Goal: Find specific page/section: Find specific page/section

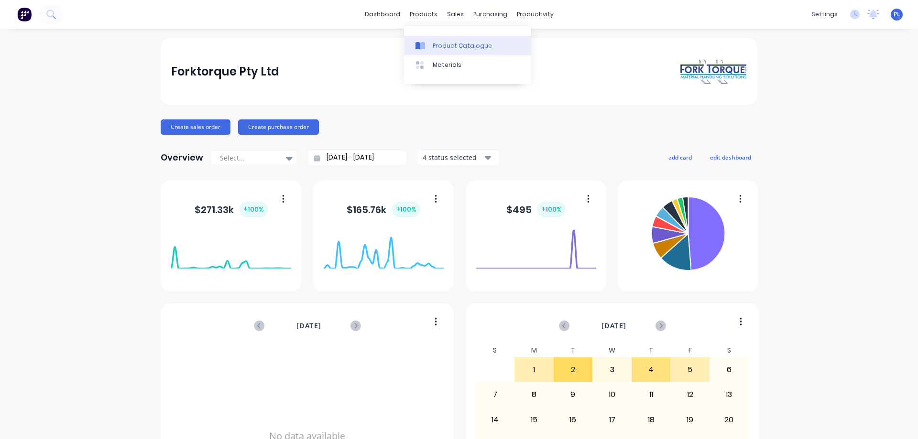
click at [431, 47] on link "Product Catalogue" at bounding box center [467, 45] width 127 height 19
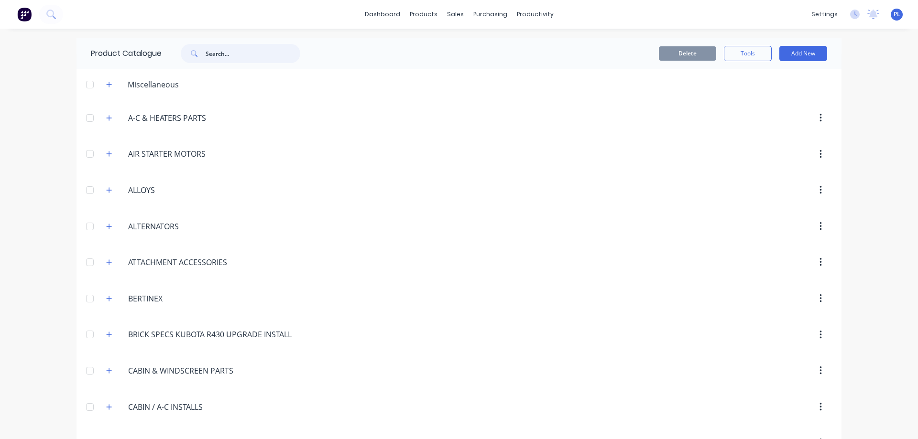
click at [215, 54] on input "text" at bounding box center [253, 53] width 95 height 19
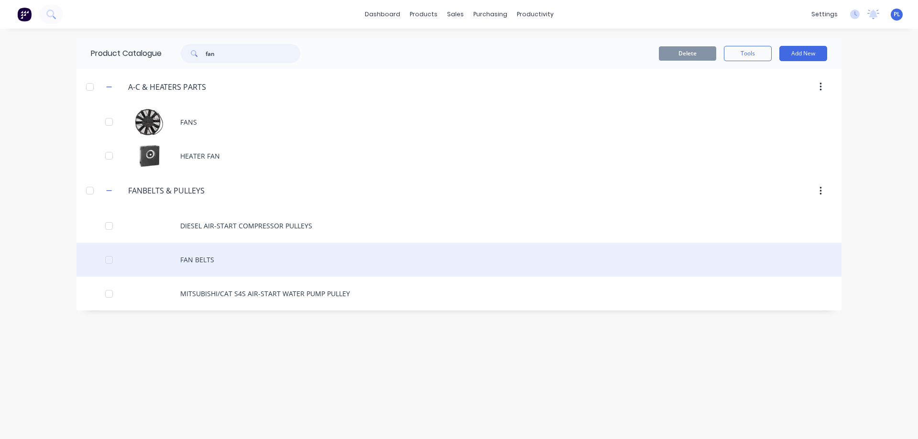
type input "fan"
click at [206, 257] on div "FAN BELTS" at bounding box center [458, 260] width 765 height 34
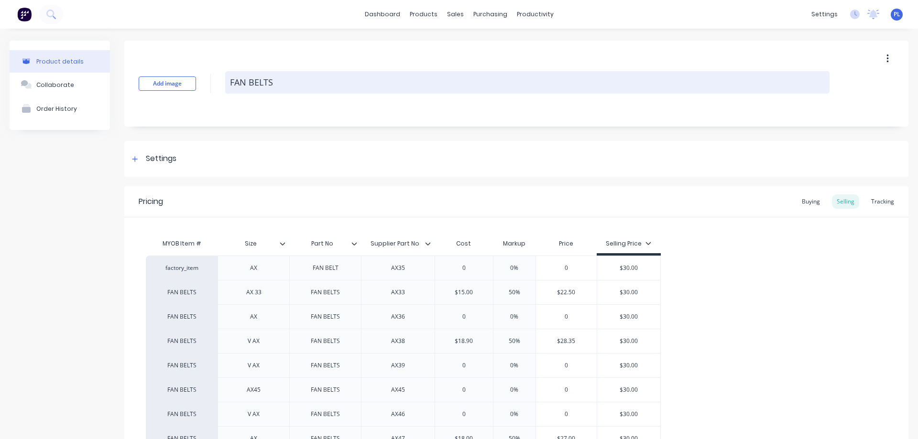
click at [292, 77] on textarea "FAN BELTS" at bounding box center [527, 82] width 604 height 22
type textarea "x"
type textarea "FAN [PERSON_NAME]"
type textarea "x"
type textarea "FAN BE"
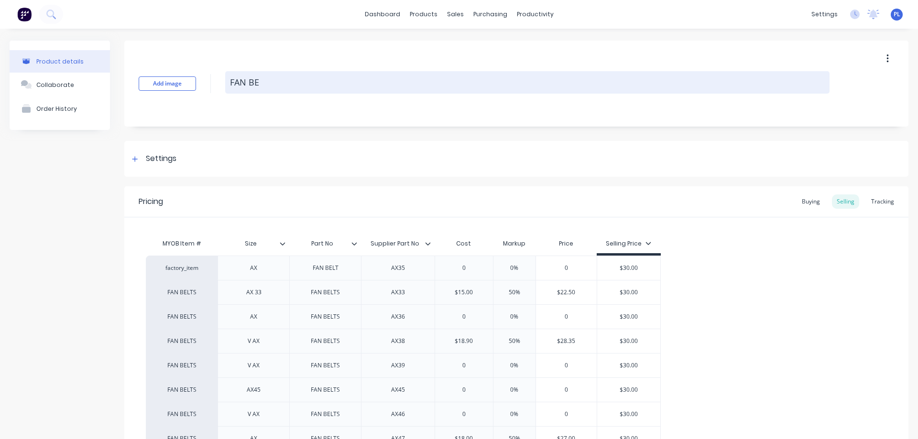
type textarea "x"
type textarea "FAN B"
type textarea "x"
type textarea "FAN"
type textarea "x"
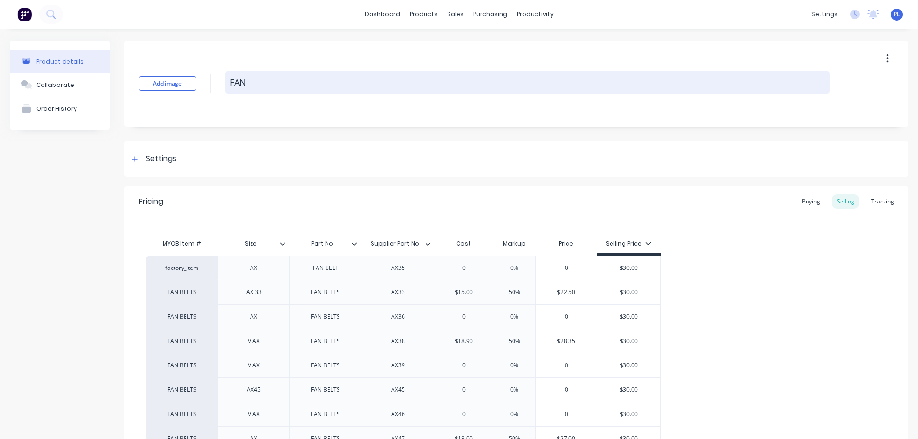
type textarea "FAN"
type textarea "x"
type textarea "FA"
type textarea "x"
type textarea "F"
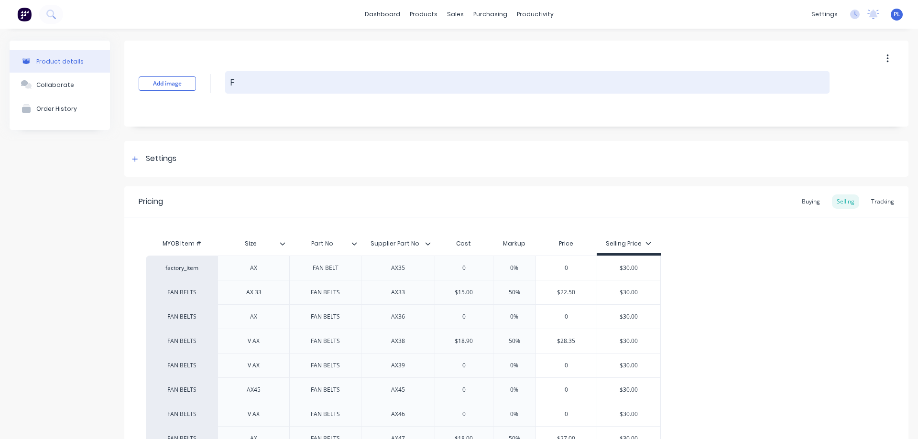
type textarea "x"
type textarea "d"
type textarea "x"
type textarea "de"
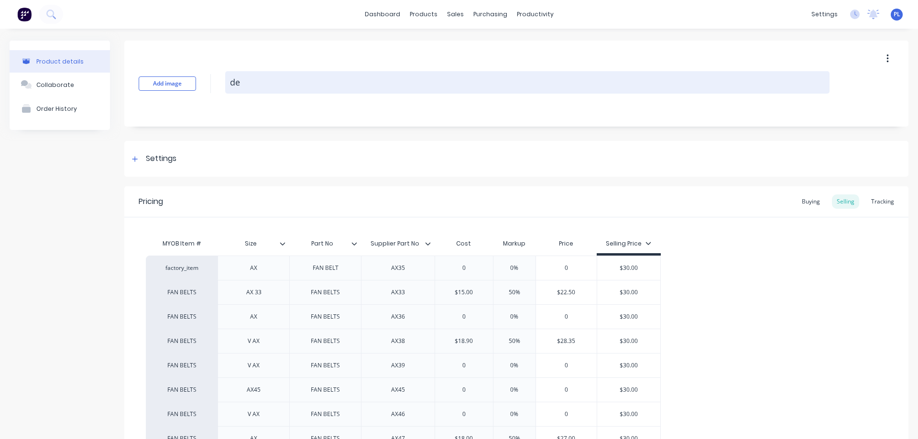
type textarea "x"
type textarea "del"
type textarea "x"
type textarea "deli"
type textarea "x"
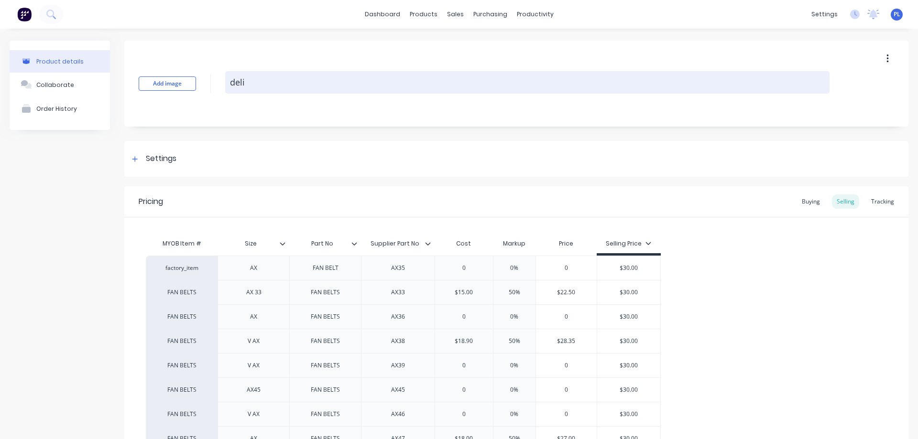
type textarea "deliv"
type textarea "x"
type textarea "delive"
type textarea "x"
type textarea "deliver"
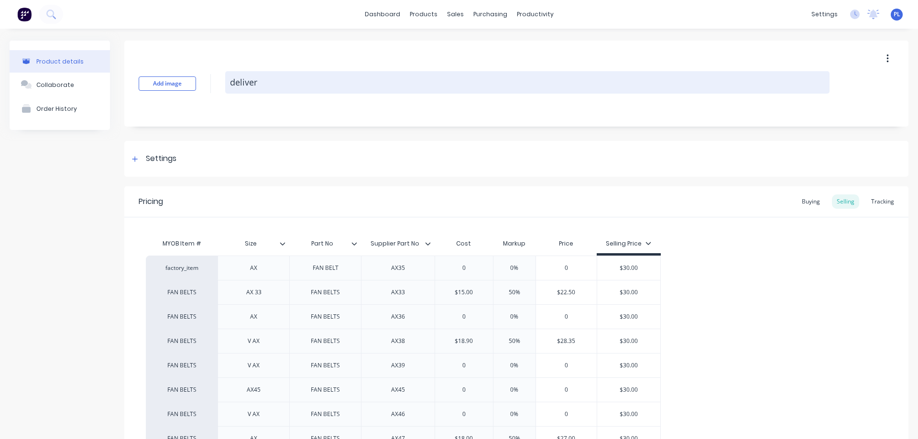
type textarea "x"
type textarea "delivery"
type textarea "x"
type textarea "deliver"
type textarea "x"
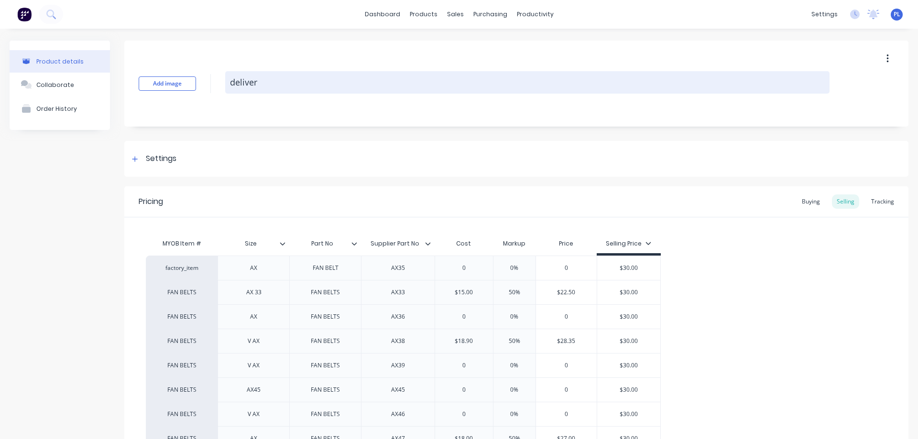
type textarea "delive"
type textarea "x"
type textarea "deliv"
type textarea "x"
type textarea "deli"
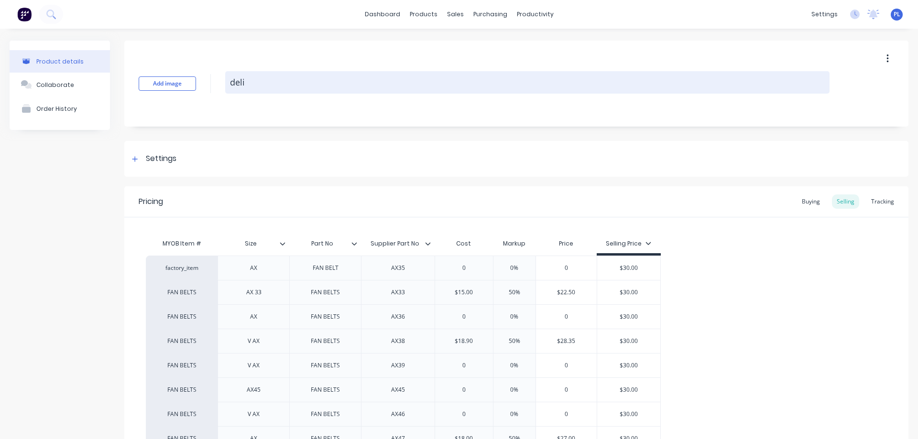
type textarea "x"
type textarea "del"
type textarea "x"
type textarea "de"
type textarea "x"
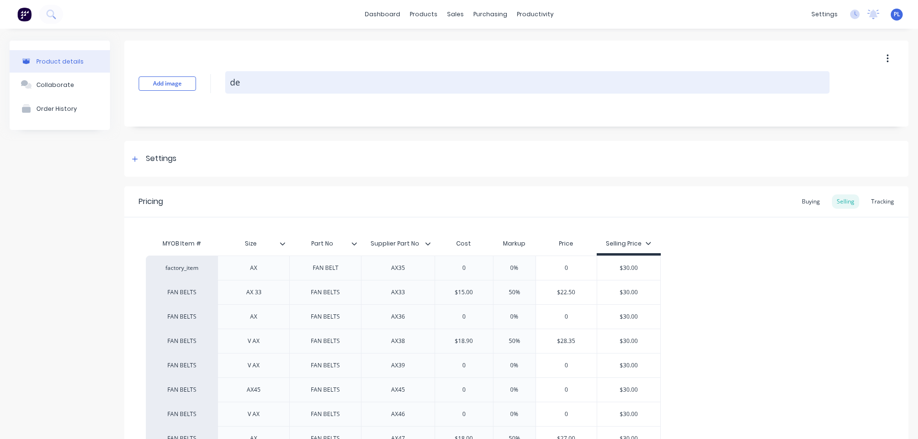
type textarea "d"
type textarea "x"
type textarea "a"
type textarea "x"
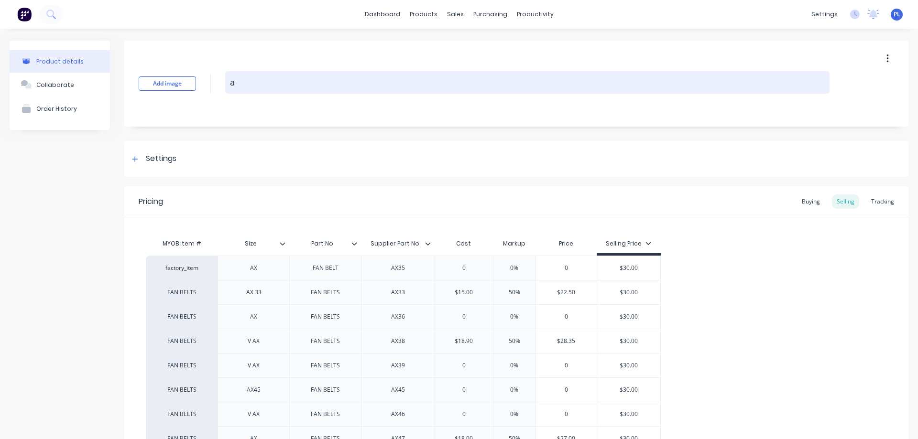
type textarea "ai"
type textarea "x"
type textarea "air"
type textarea "x"
type textarea "air"
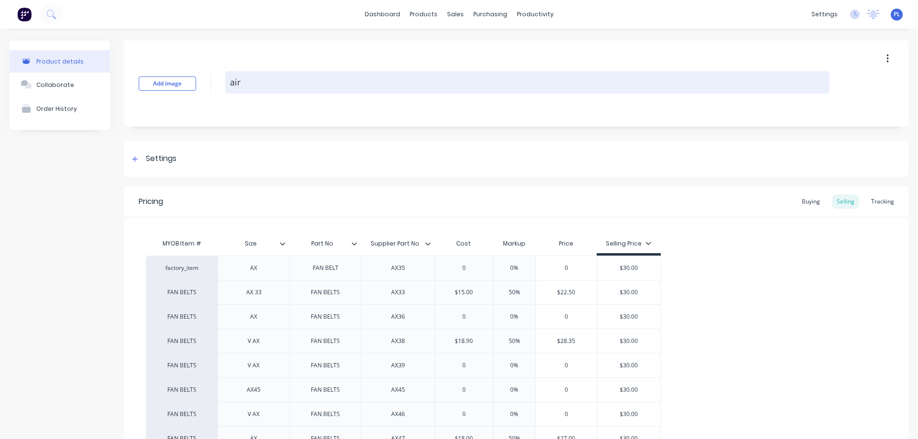
type textarea "x"
type textarea "air b"
type textarea "x"
type textarea "air ba"
type textarea "x"
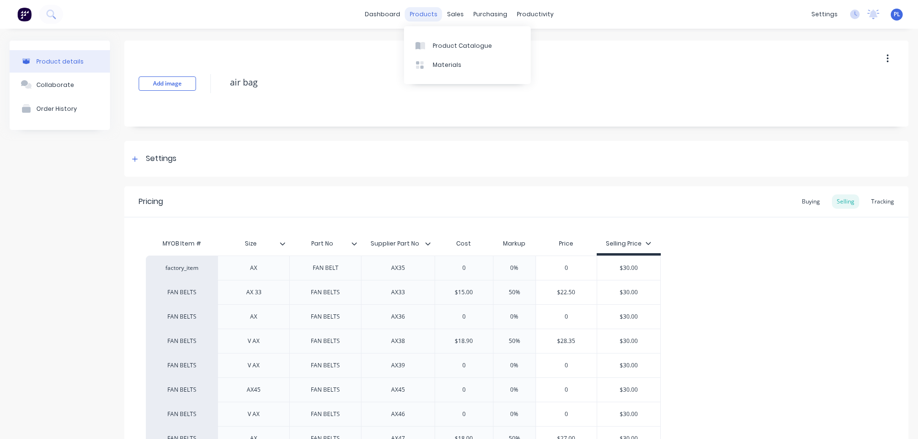
type textarea "air bag"
type textarea "x"
type textarea "air bag"
click at [428, 15] on div "products" at bounding box center [423, 14] width 37 height 14
click at [445, 40] on link "Product Catalogue" at bounding box center [467, 45] width 127 height 19
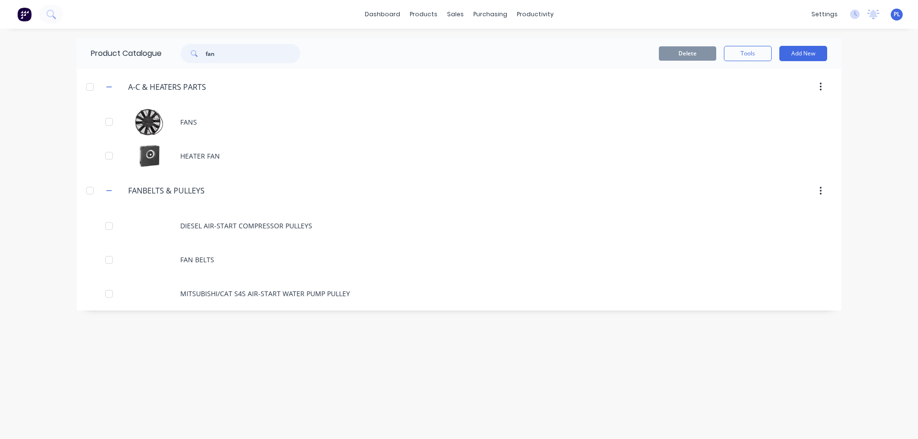
click at [222, 53] on input "fan" at bounding box center [253, 53] width 95 height 19
type input "f"
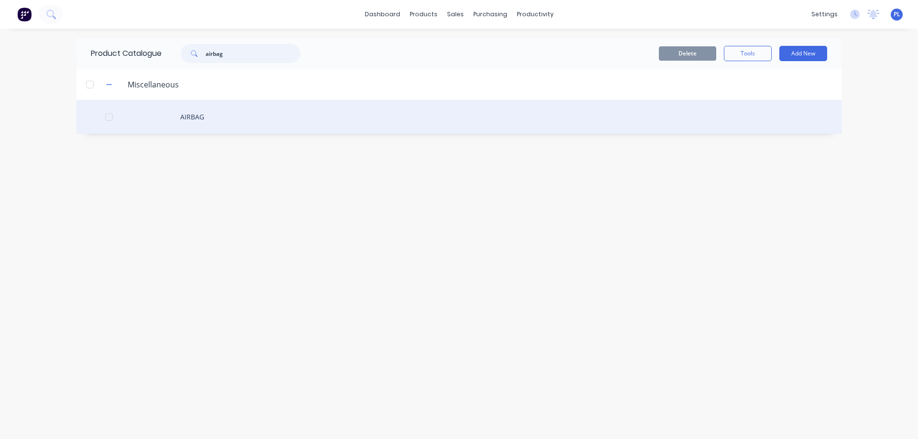
type input "airbag"
click at [182, 118] on div "AIRBAG" at bounding box center [458, 117] width 765 height 34
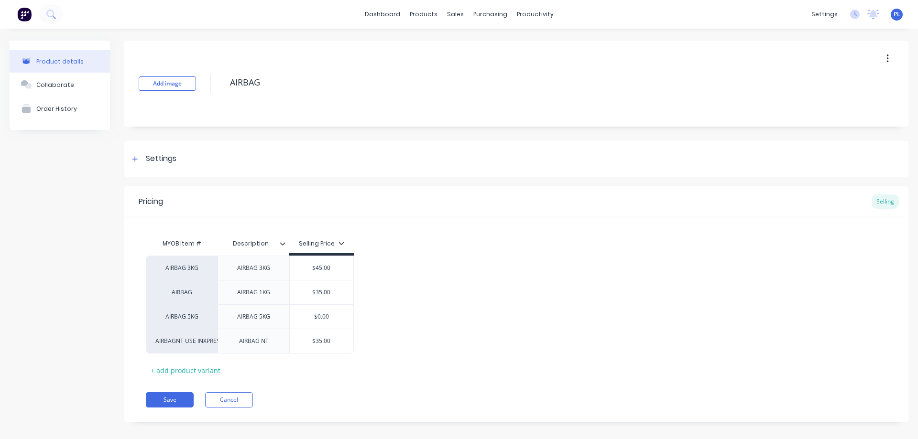
type textarea "x"
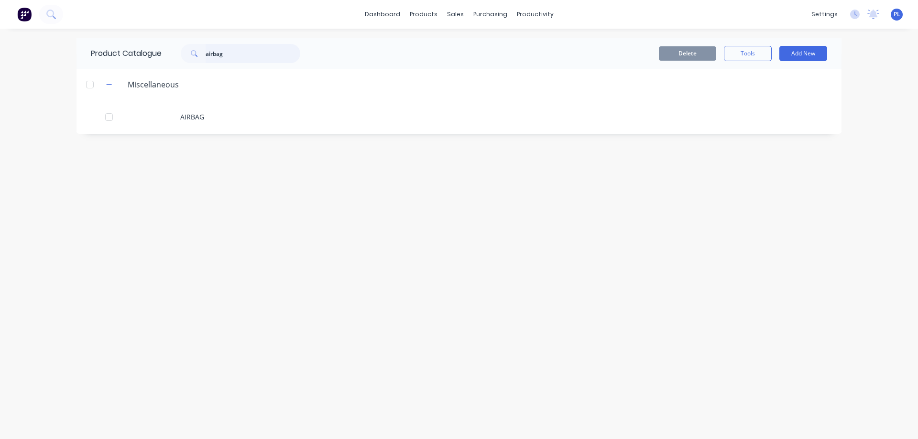
click at [230, 54] on input "airbag" at bounding box center [253, 53] width 95 height 19
drag, startPoint x: 230, startPoint y: 54, endPoint x: 170, endPoint y: 52, distance: 59.8
click at [170, 52] on div "airbag" at bounding box center [238, 53] width 153 height 19
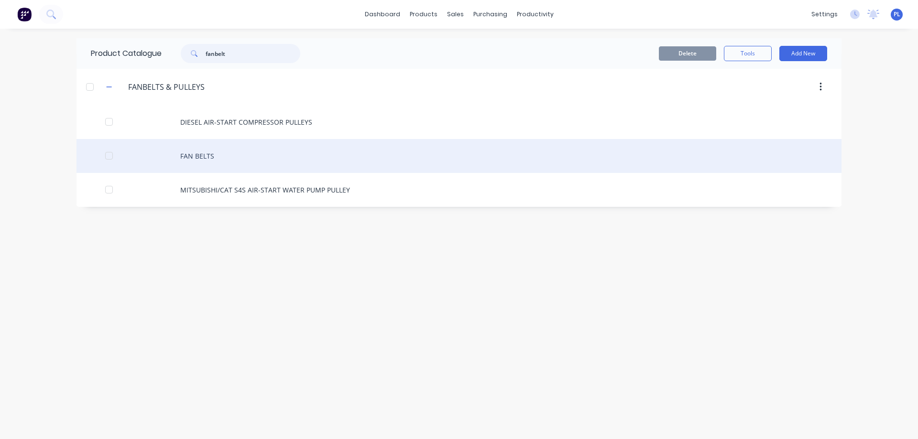
type input "fanbelt"
click at [196, 159] on div "FAN BELTS" at bounding box center [458, 156] width 765 height 34
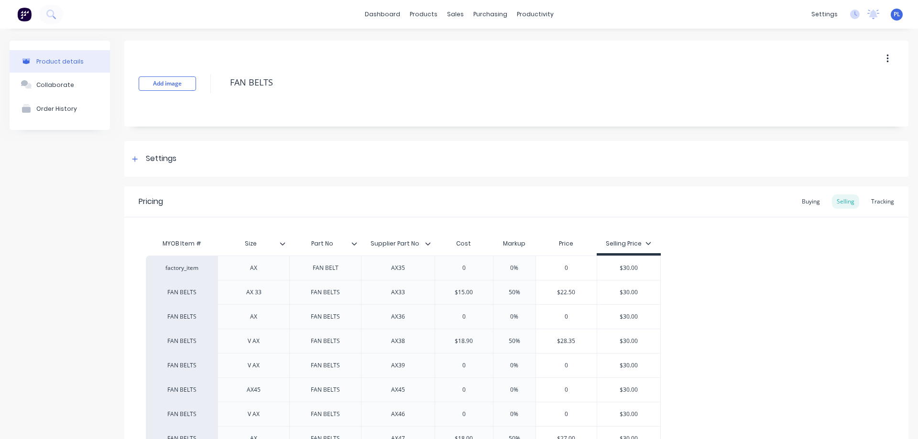
type textarea "x"
